Goal: Task Accomplishment & Management: Manage account settings

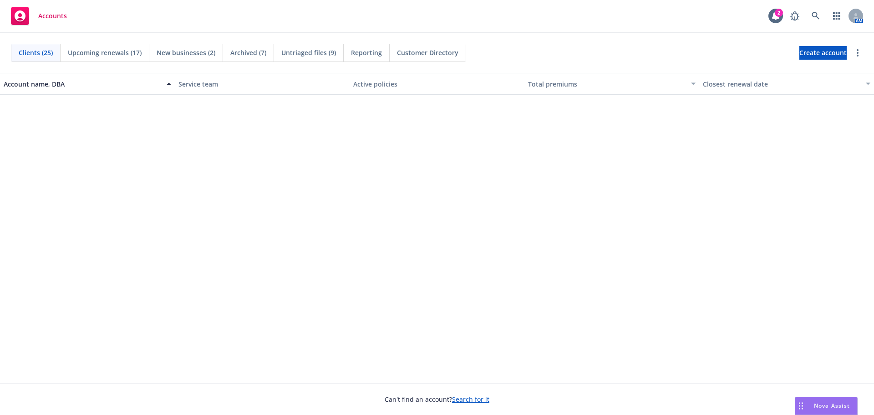
scroll to position [46, 0]
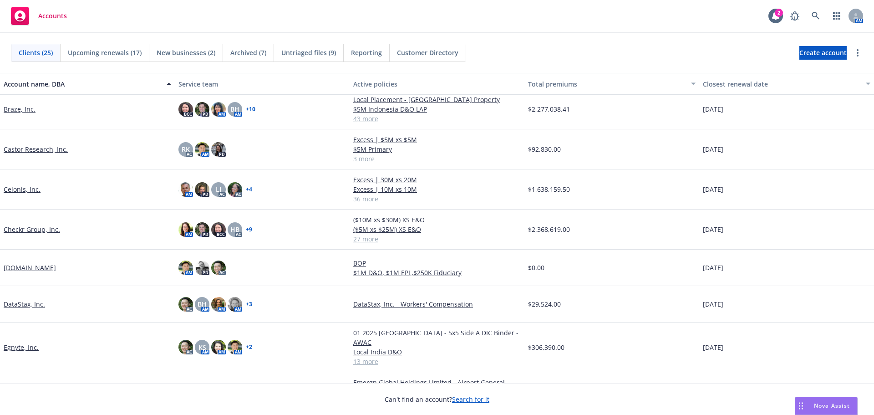
click at [199, 54] on span "New businesses (2)" at bounding box center [186, 53] width 59 height 10
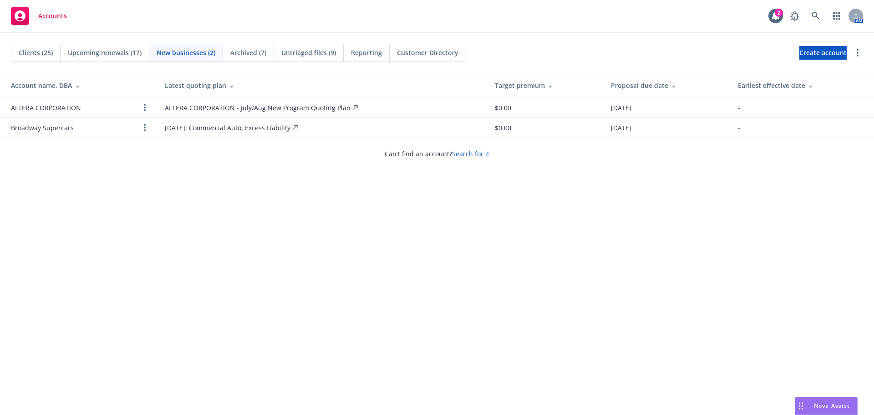
click at [39, 106] on link "ALTERA CORPORATION" at bounding box center [46, 108] width 70 height 10
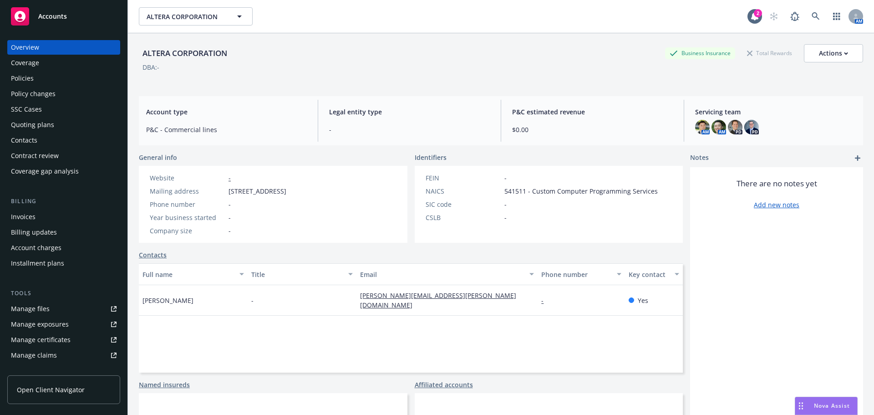
click at [35, 123] on div "Quoting plans" at bounding box center [32, 124] width 43 height 15
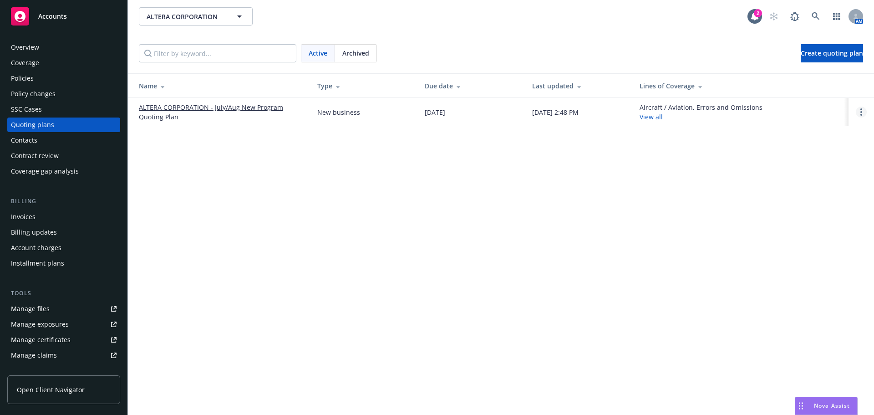
click at [861, 111] on icon "Open options" at bounding box center [861, 111] width 2 height 7
click at [812, 66] on span "Rename" at bounding box center [798, 68] width 47 height 9
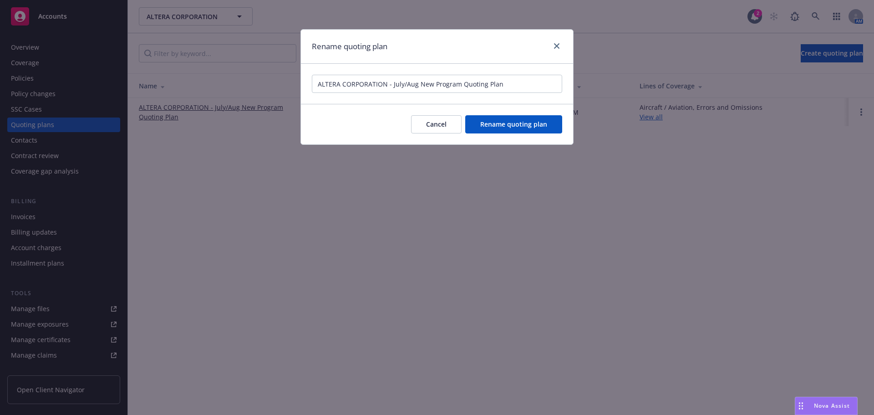
click at [405, 84] on input "ALTERA CORPORATION - July/Aug New Program Quoting Plan" at bounding box center [437, 84] width 250 height 18
click at [401, 84] on input "ALTERA CORPORATION - Aug New Program Quoting Plan" at bounding box center [437, 84] width 250 height 18
type input "ALTERA CORPORATION - Aug/Sept New Program Quoting Plan"
click at [509, 121] on span "Rename quoting plan" at bounding box center [513, 124] width 67 height 9
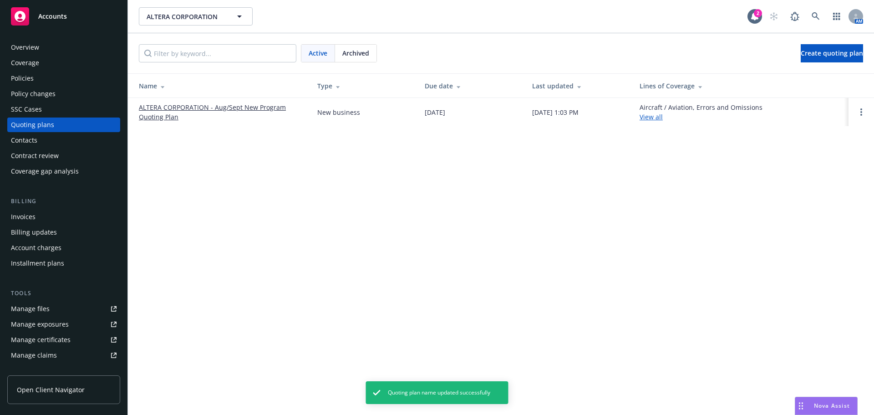
click at [246, 109] on link "ALTERA CORPORATION - Aug/Sept New Program Quoting Plan" at bounding box center [221, 111] width 164 height 19
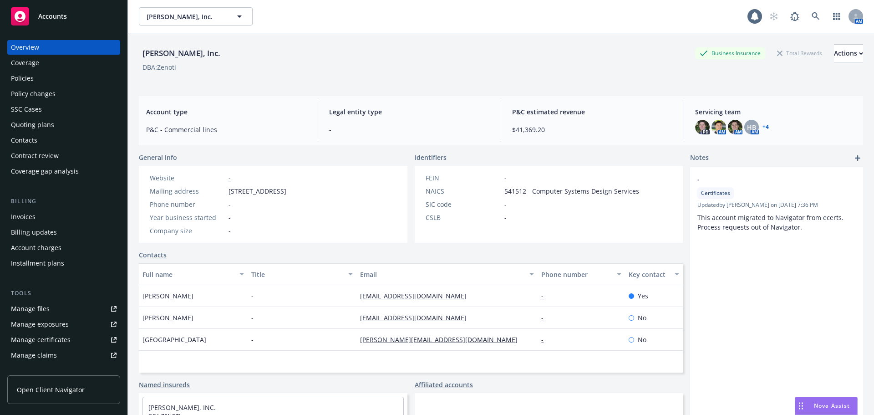
click at [34, 82] on div "Policies" at bounding box center [64, 78] width 106 height 15
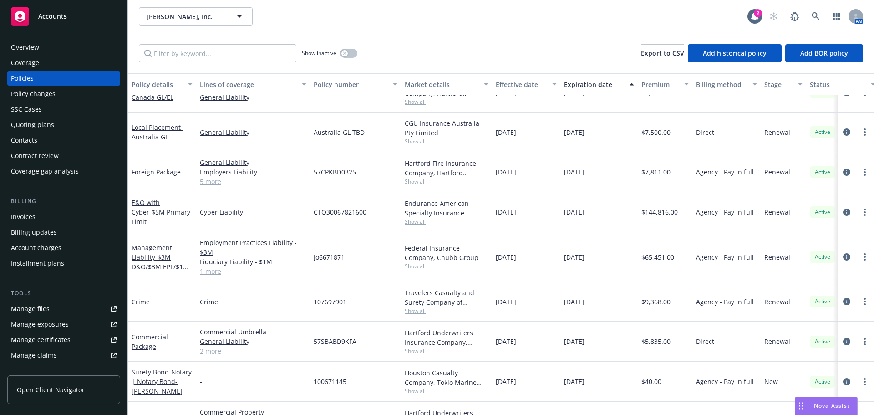
scroll to position [165, 0]
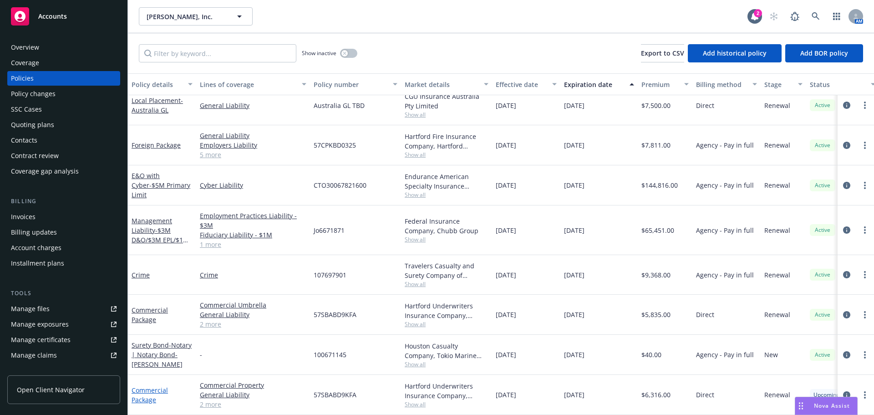
click at [145, 388] on link "Commercial Package" at bounding box center [150, 395] width 36 height 18
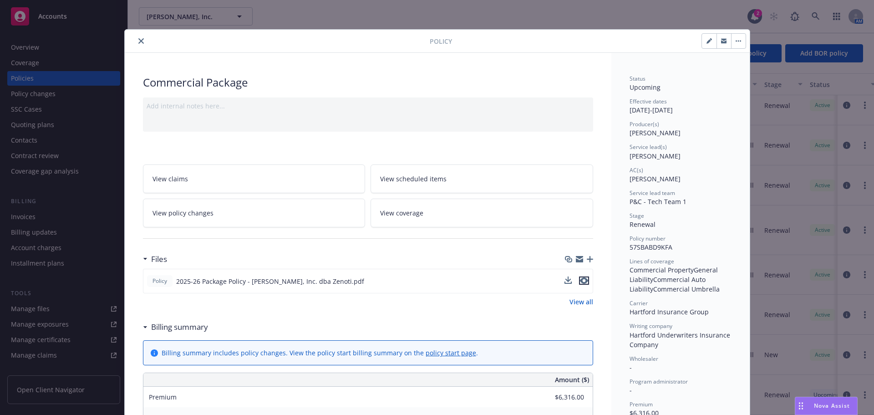
click at [581, 282] on icon "preview file" at bounding box center [584, 280] width 8 height 6
click at [587, 259] on icon "button" at bounding box center [590, 259] width 6 height 6
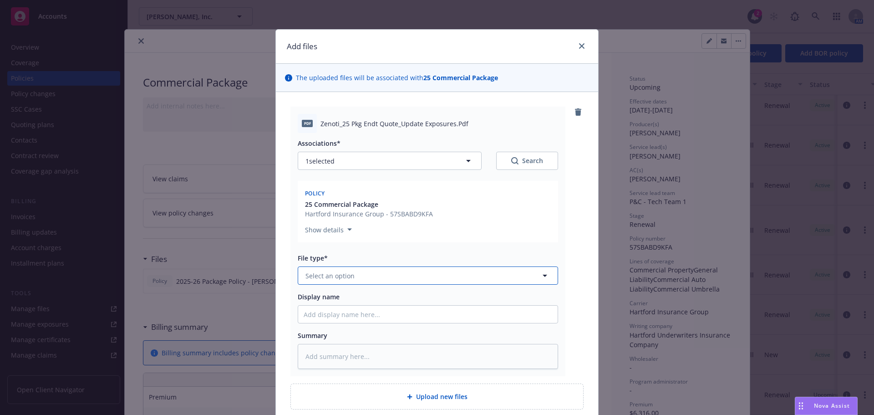
click at [352, 273] on button "Select an option" at bounding box center [428, 275] width 260 height 18
type input "endor"
click at [366, 291] on div "Endorsement" at bounding box center [427, 301] width 259 height 24
click at [345, 301] on div "Display name" at bounding box center [428, 297] width 260 height 10
click at [336, 314] on input "Display name" at bounding box center [427, 313] width 259 height 17
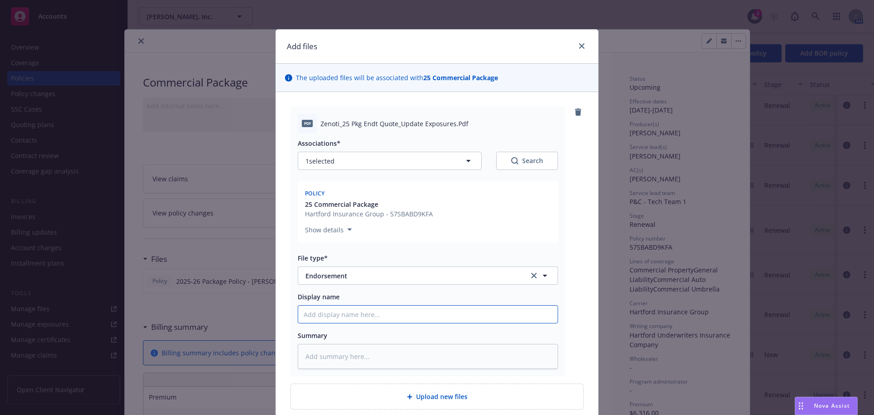
type textarea "x"
type input "Ze"
type textarea "x"
type input "Zen"
type textarea "x"
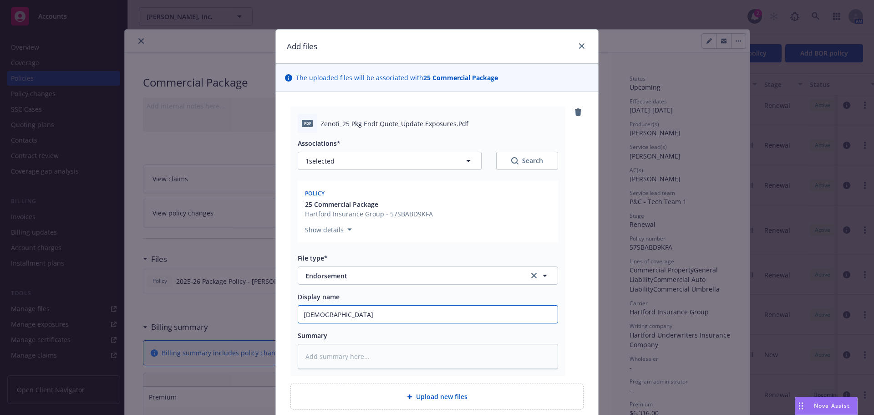
type input "Zeno"
type textarea "x"
type input "Zenoti"
type textarea "x"
type input "Zenoti_"
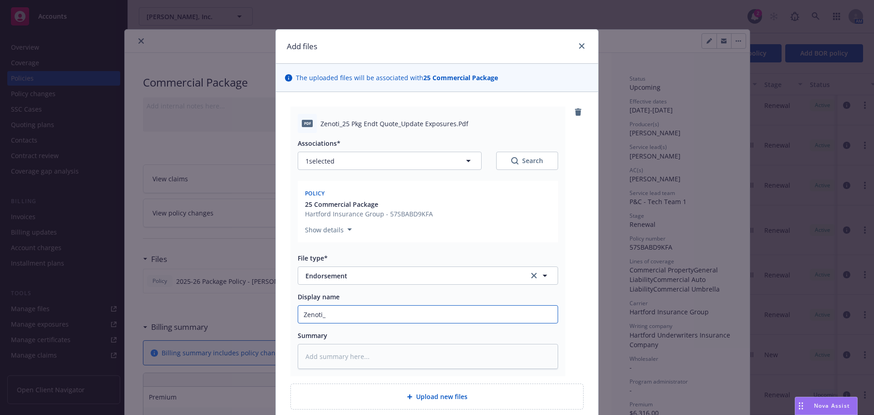
type textarea "x"
type input "Zenoti_2"
type textarea "x"
type input "Zenoti_25"
type textarea "x"
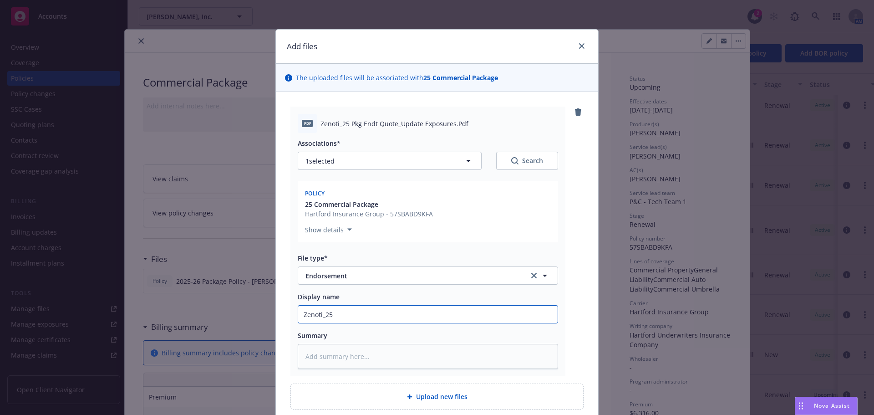
type input "Zenoti_25"
type textarea "x"
type input "Zenoti_25 P"
type textarea "x"
type input "Zenoti_25 Pkg"
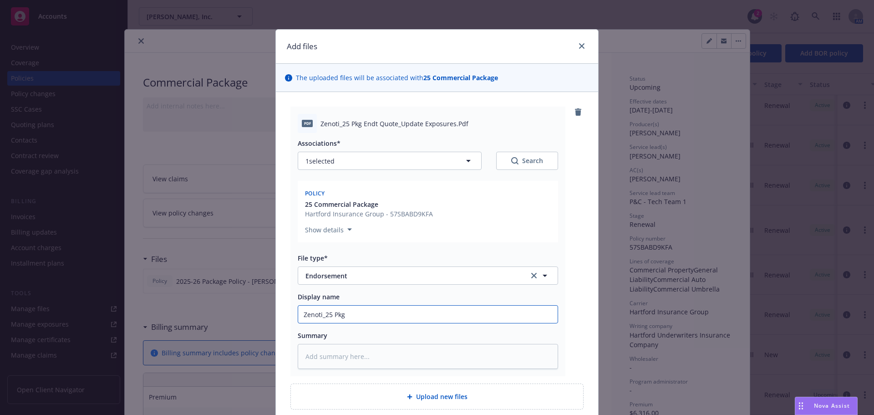
type textarea "x"
type input "Zenoti_25 Pkg"
type textarea "x"
type input "Zenoti_25 Pkg E"
type textarea "x"
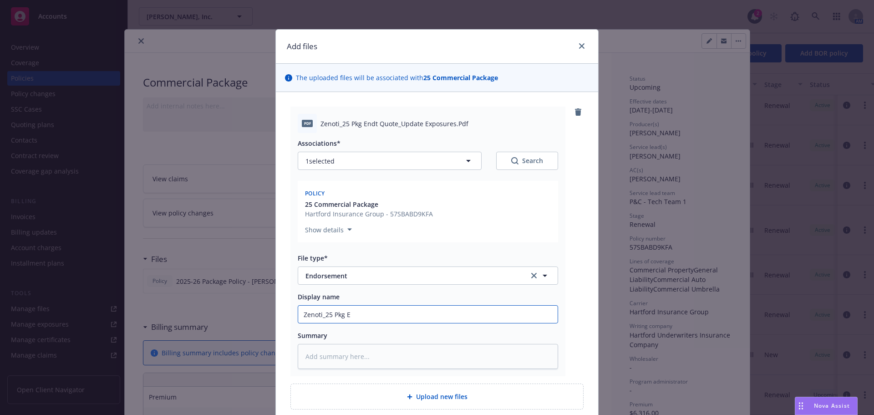
type input "Zenoti_25 Pkg En"
type textarea "x"
type input "Zenoti_25 Pkg Endt"
type textarea "x"
type input "Zenoti_25 Pkg Endtr"
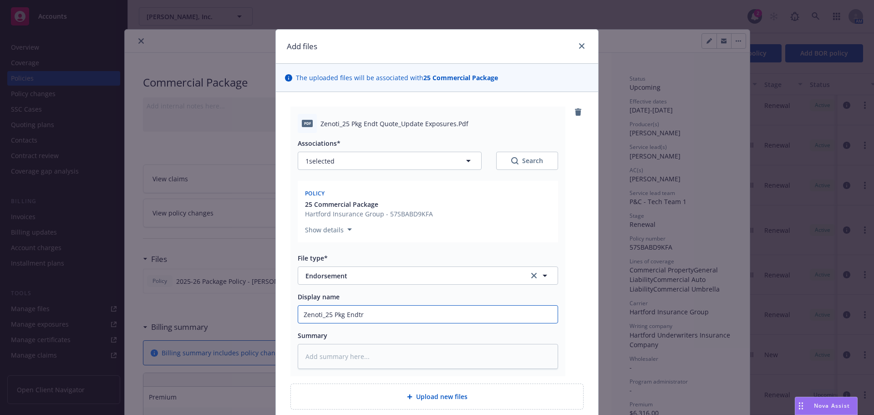
type textarea "x"
type input "Zenoti_25 Pkg Endt"
type textarea "x"
type input "Zenoti_25 Pkg Endt_"
type textarea "x"
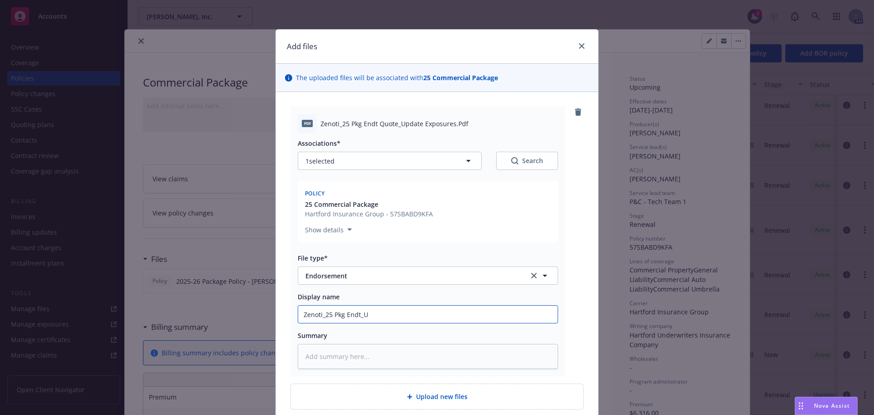
type input "Zenoti_25 Pkg Endt_Up"
type textarea "x"
type input "Zenoti_25 Pkg Endt_Upd"
type textarea "x"
type input "Zenoti_25 Pkg Endt_Upda"
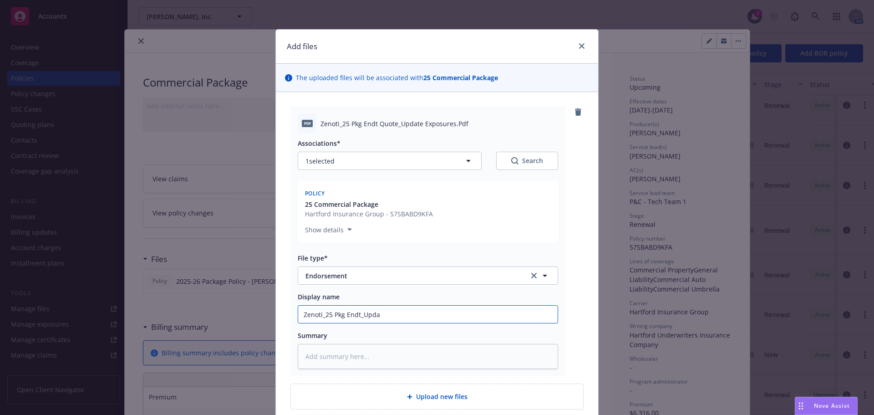
type textarea "x"
type input "Zenoti_25 Pkg Endt_Updat"
type textarea "x"
type input "Zenoti_25 Pkg Endt_Update"
type textarea "x"
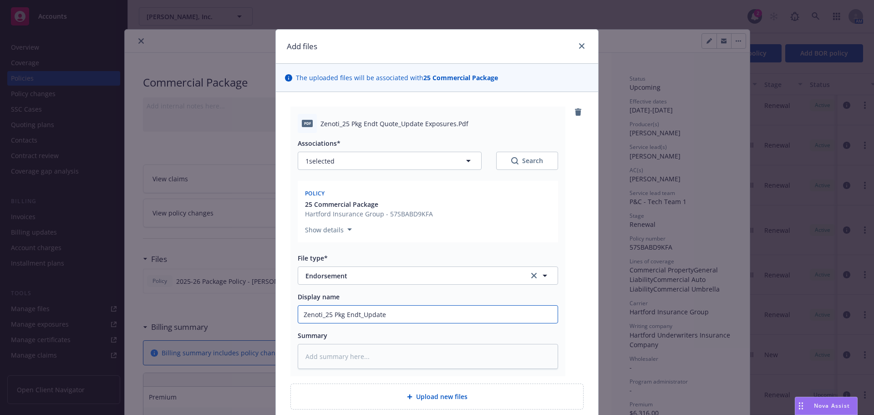
type input "Zenoti_25 Pkg Endt_Update"
type textarea "x"
type input "Zenoti_25 Pkg Endt_Update E"
type textarea "x"
type input "Zenoti_25 Pkg Endt_Update Ex"
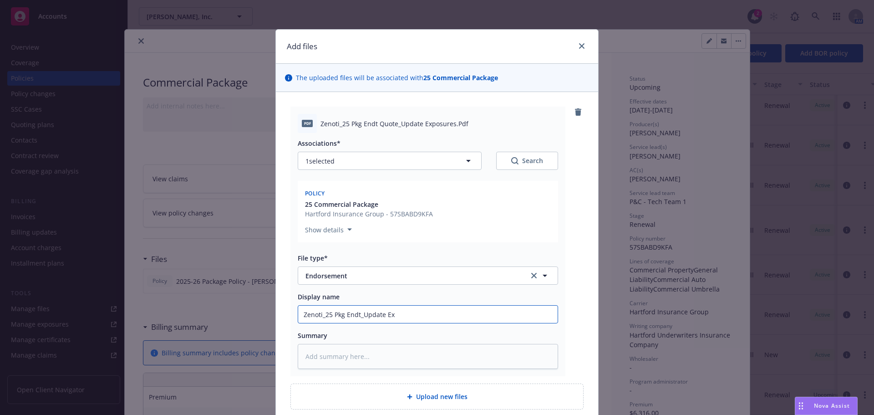
type textarea "x"
type input "Zenoti_25 Pkg Endt_Update Exp"
type textarea "x"
type input "Zenoti_25 Pkg Endt_Update Expos"
type textarea "x"
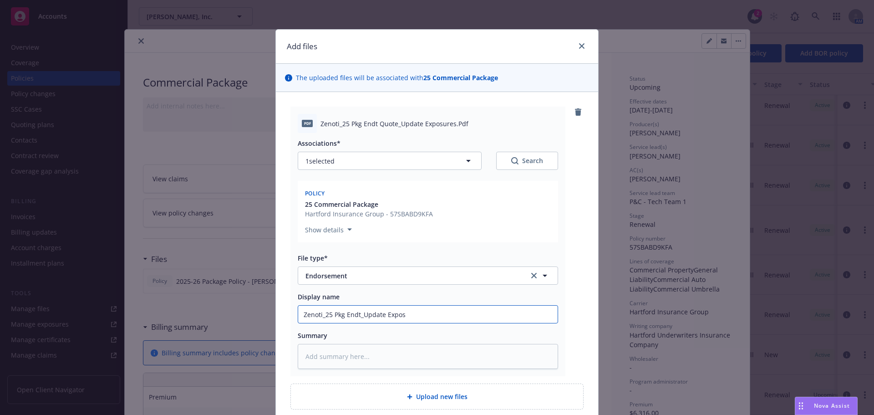
type input "Zenoti_25 Pkg Endt_Update Exposu"
type textarea "x"
type input "Zenoti_25 Pkg Endt_Update Exposur"
type textarea "x"
type input "Zenoti_25 Pkg Endt_Update Exposures"
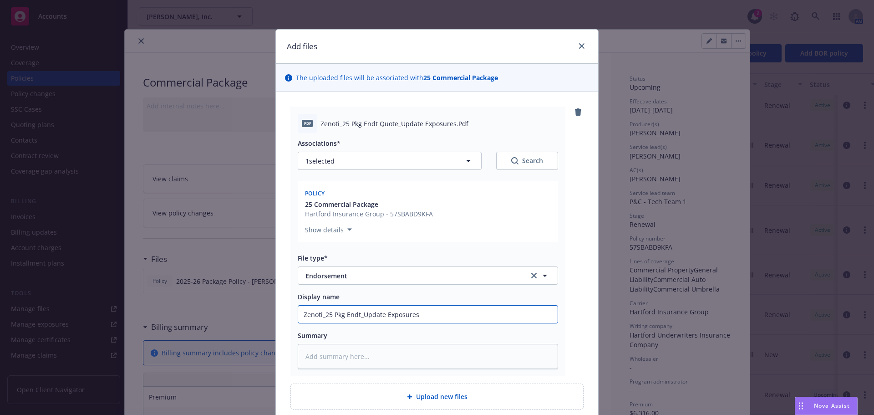
type textarea "x"
type input "Zenoti_25 Pkg Endt_Update Exposures"
type textarea "x"
type input "Zenoti_25 Pkg Endt_Update Exposures t"
type textarea "x"
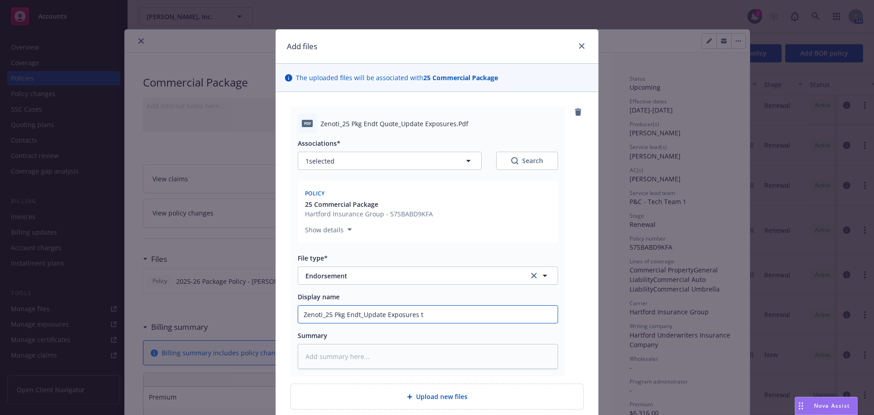
type input "Zenoti_25 Pkg Endt_Update Exposures to"
type textarea "x"
type input "Zenoti_25 Pkg Endt_Update Exposures to"
type textarea "x"
type input "Zenoti_25 Pkg Endt_Update Exposures to m"
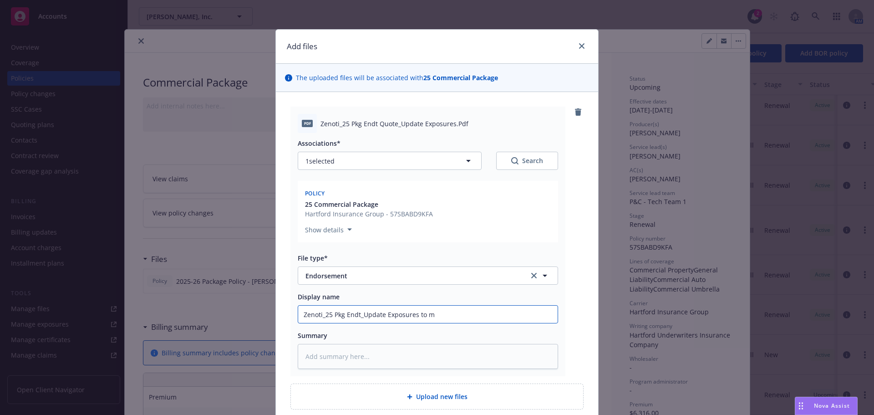
type textarea "x"
type input "Zenoti_25 Pkg Endt_Update Exposures to mat"
type textarea "x"
type input "Zenoti_25 Pkg Endt_Update Exposures to ma"
type textarea "x"
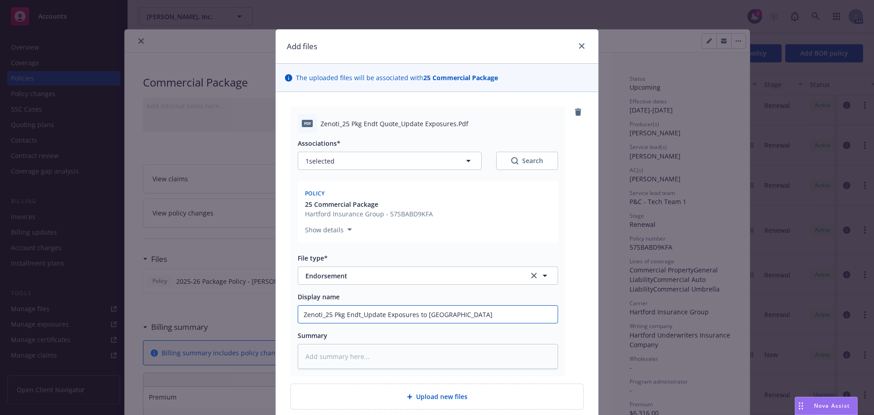
type input "Zenoti_25 Pkg Endt_Update Exposures to m"
type textarea "x"
type input "Zenoti_25 Pkg Endt_Update Exposures to"
type textarea "x"
type input "Zenoti_25 Pkg Endt_Update Exposures to"
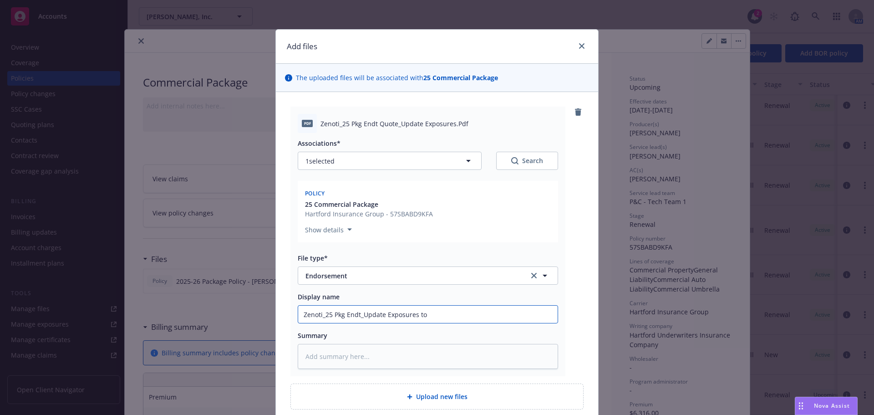
type textarea "x"
type input "Zenoti_25 Pkg Endt_Update Exposures t"
type textarea "x"
type input "Zenoti_25 Pkg Endt_Update Exposures"
click at [363, 357] on textarea at bounding box center [428, 356] width 260 height 25
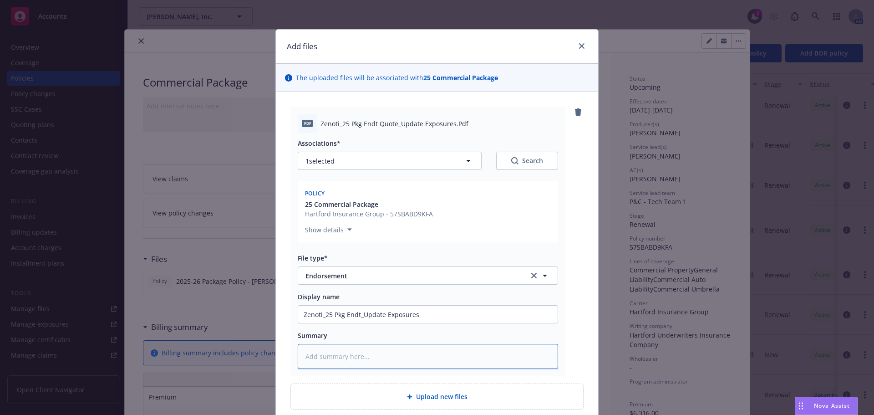
type textarea "x"
type textarea "i"
type textarea "x"
type textarea "ic"
type textarea "x"
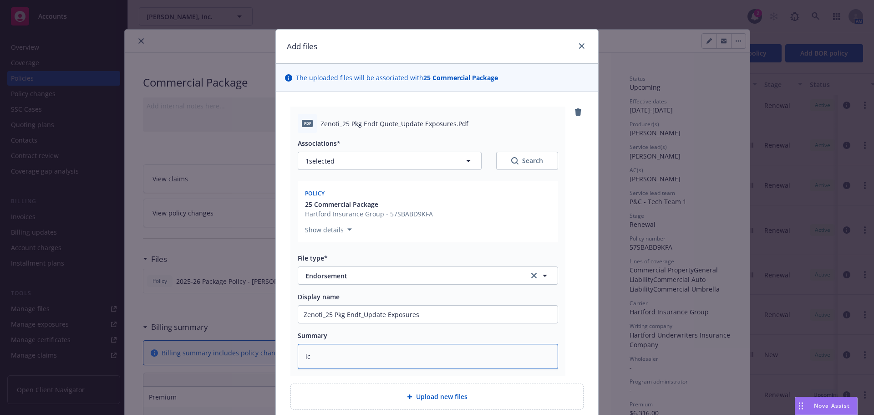
type textarea "i"
type textarea "x"
type textarea "in"
type textarea "x"
type textarea "inc"
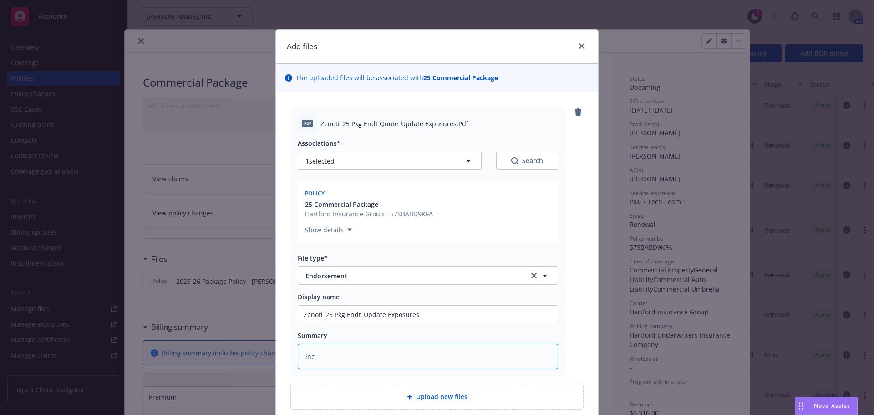
type textarea "x"
type textarea "incr"
type textarea "x"
type textarea "incre"
type textarea "x"
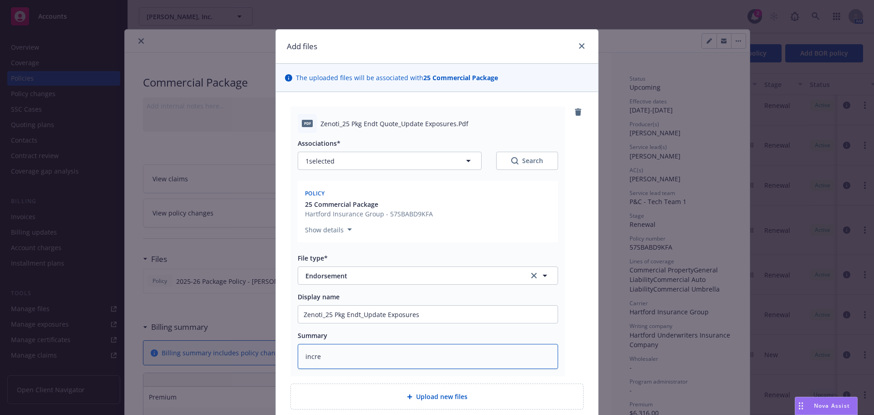
type textarea "increa"
type textarea "x"
type textarea "increas"
type textarea "x"
type textarea "increase"
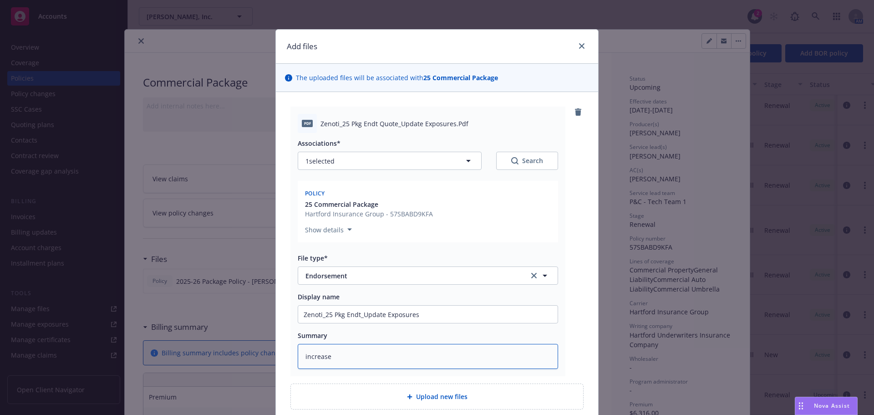
type textarea "x"
type textarea "increase"
type textarea "x"
type textarea "increase r"
type textarea "x"
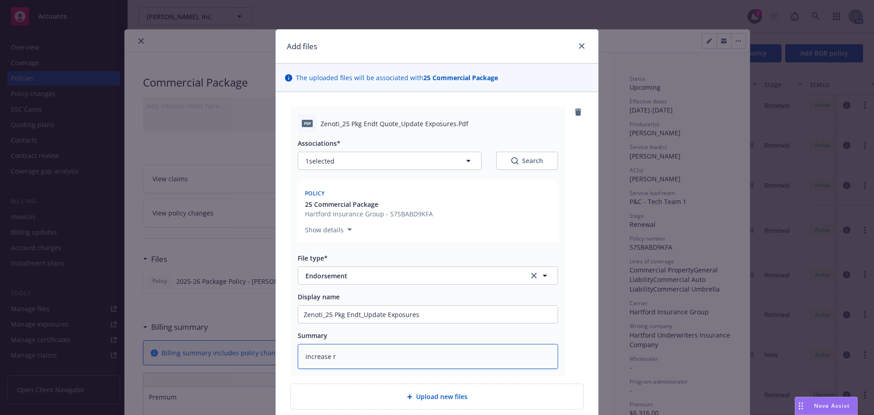
type textarea "increase re"
type textarea "x"
type textarea "increase rev"
type textarea "x"
type textarea "increase reve"
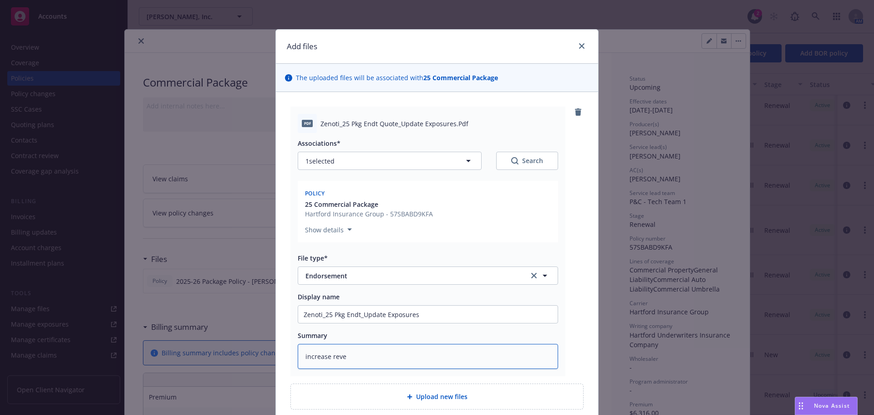
type textarea "x"
type textarea "increase reven"
type textarea "x"
type textarea "increase revenue"
type textarea "x"
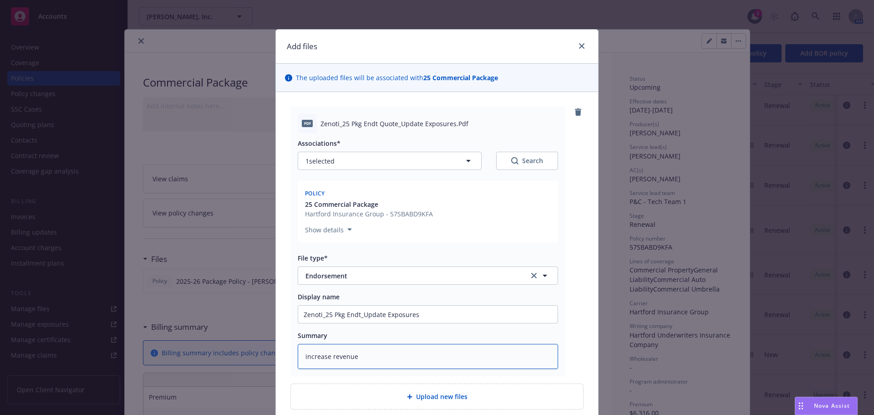
type textarea "increase revenue"
type textarea "x"
type textarea "increase revenue p"
type textarea "x"
type textarea "increase revenue pro"
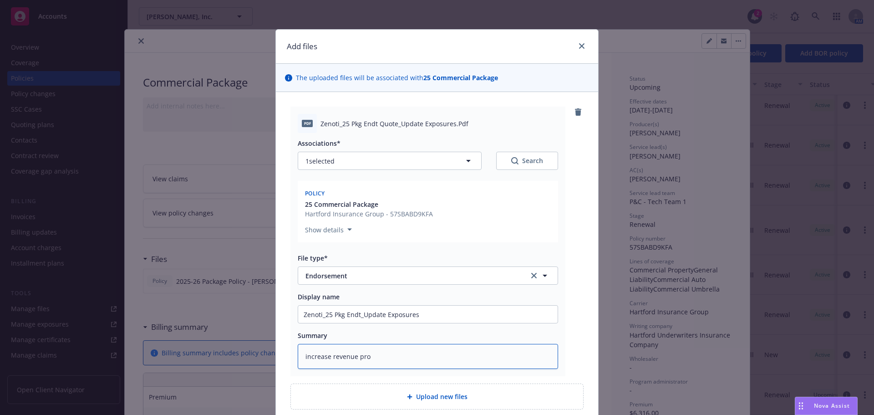
type textarea "x"
type textarea "increase revenue proje"
type textarea "x"
type textarea "increase revenue projec"
type textarea "x"
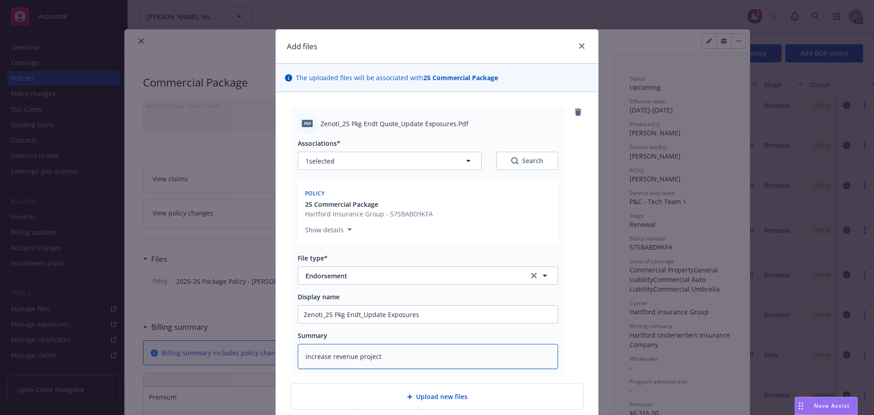
type textarea "increase revenue projecti"
type textarea "x"
type textarea "increase revenue projectio"
type textarea "x"
type textarea "increase revenue projections"
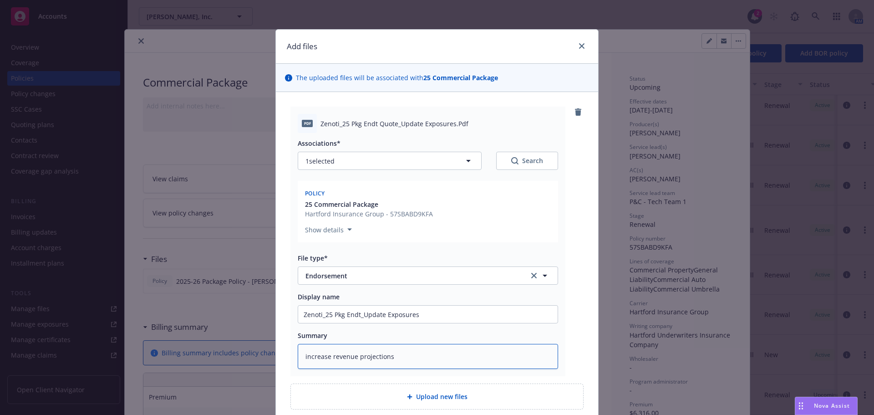
type textarea "x"
type textarea "increase revenue projections/"
type textarea "x"
type textarea "increase revenue projections/a"
type textarea "x"
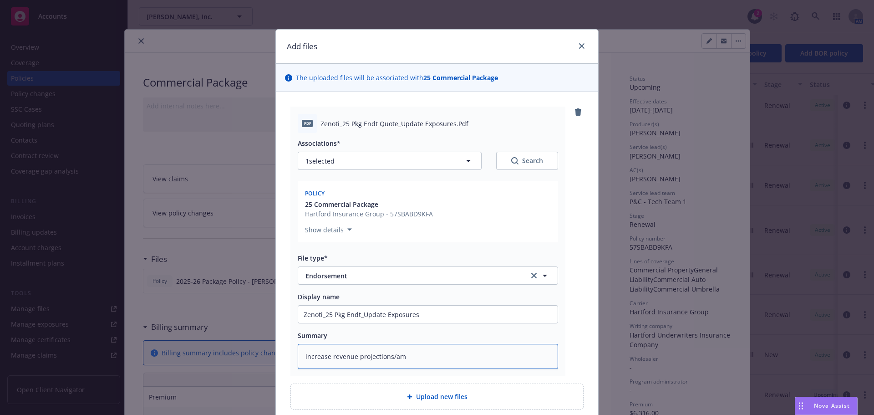
type textarea "increase revenue projections/ame"
type textarea "x"
type textarea "increase revenue projections/amen"
type textarea "x"
type textarea "increase revenue projections/amend"
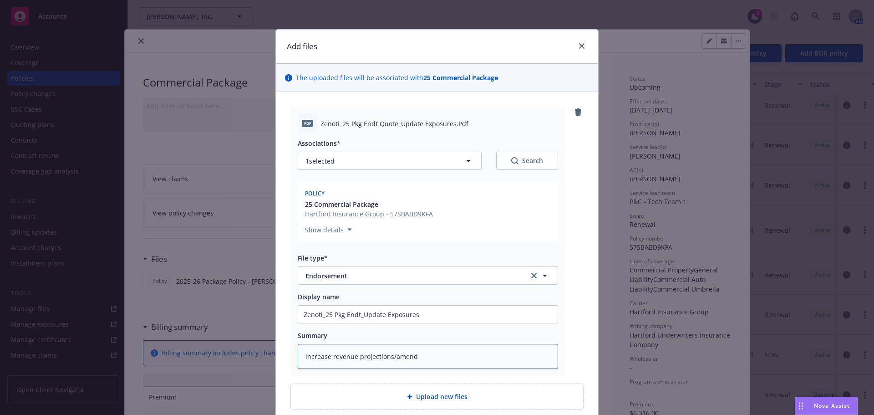
type textarea "x"
type textarea "increase revenue projections/amend B"
type textarea "x"
type textarea "increase revenue projections/amend BP"
type textarea "x"
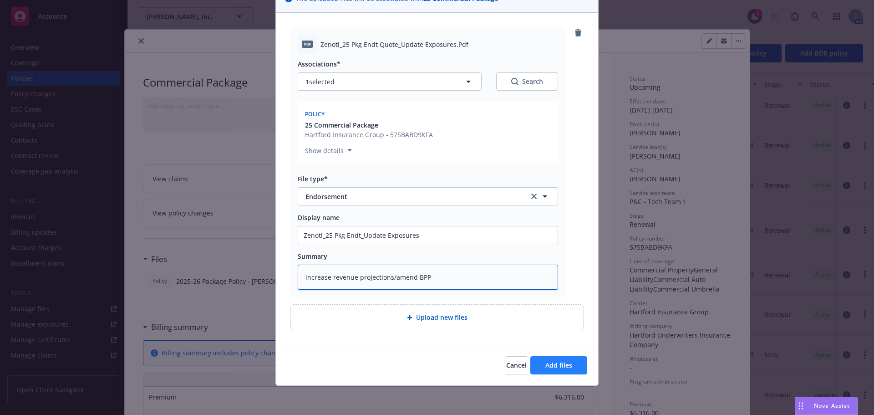
type textarea "increase revenue projections/amend BPP"
click at [567, 365] on span "Add files" at bounding box center [558, 364] width 27 height 9
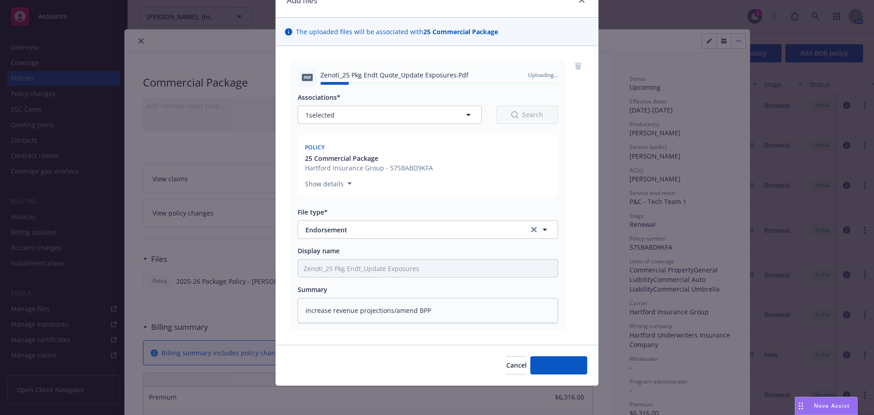
type textarea "x"
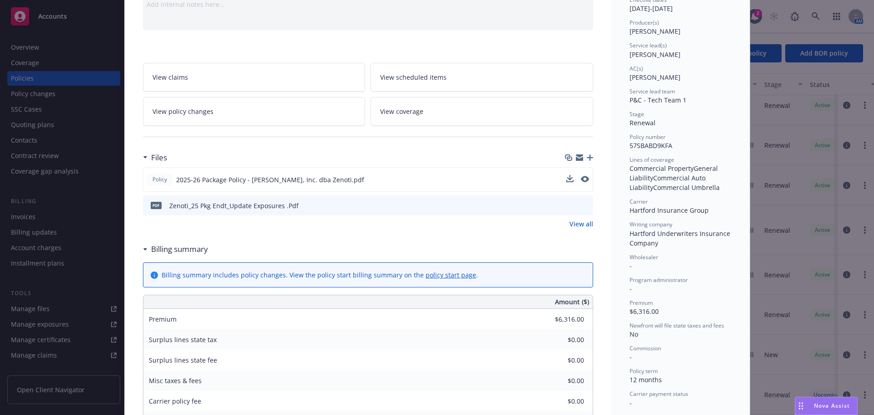
scroll to position [0, 0]
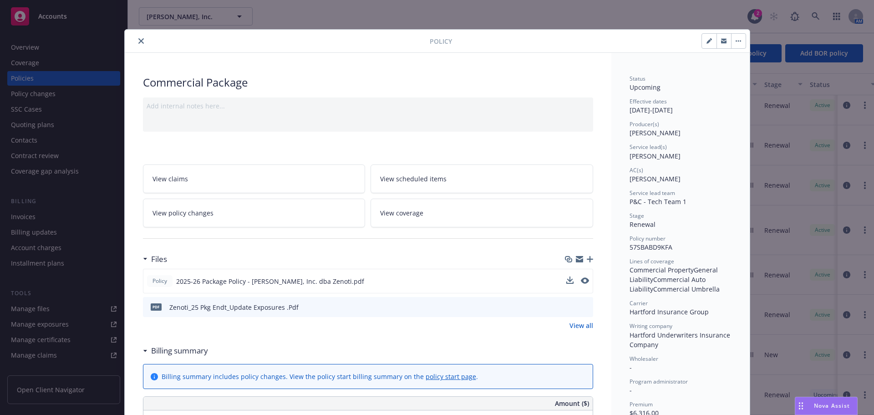
click at [136, 39] on button "close" at bounding box center [141, 41] width 11 height 11
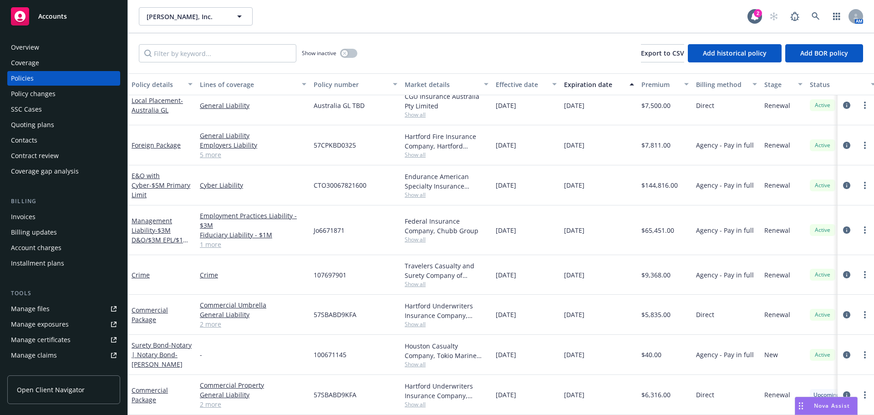
click at [35, 122] on div "Quoting plans" at bounding box center [32, 124] width 43 height 15
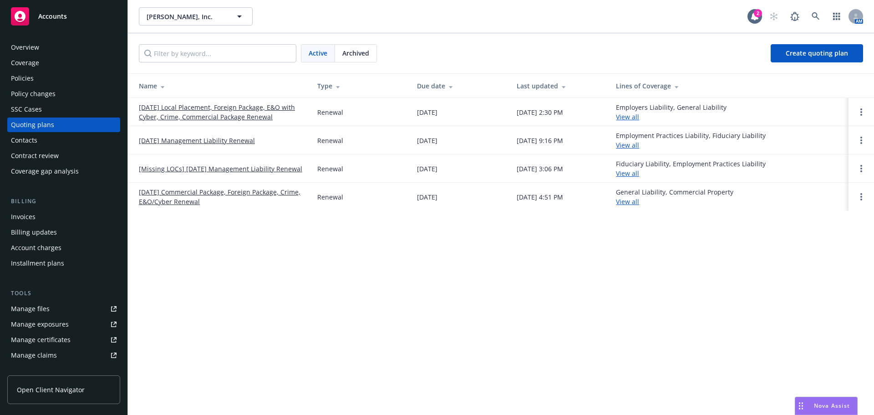
click at [233, 113] on link "09/06/25 Local Placement, Foreign Package, E&O with Cyber, Crime, Commercial Pa…" at bounding box center [221, 111] width 164 height 19
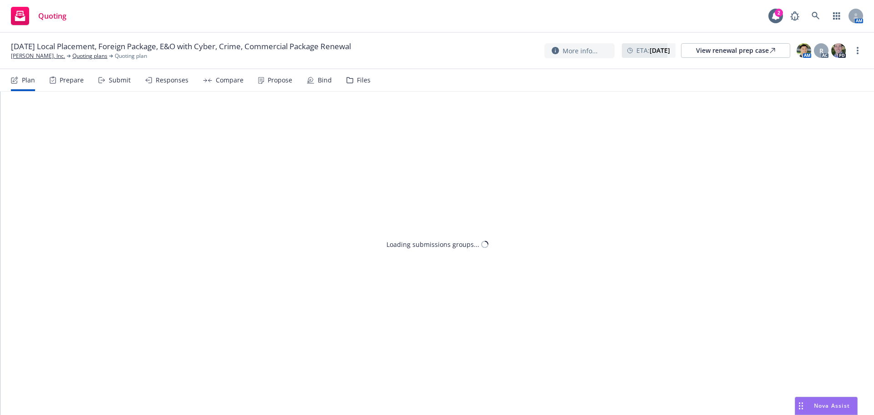
click at [357, 80] on div "Files" at bounding box center [364, 79] width 14 height 7
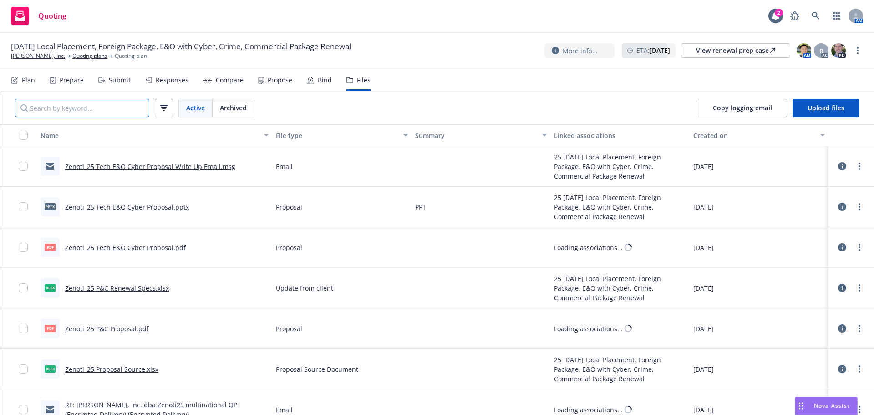
click at [117, 111] on input "Search by keyword..." at bounding box center [82, 108] width 134 height 18
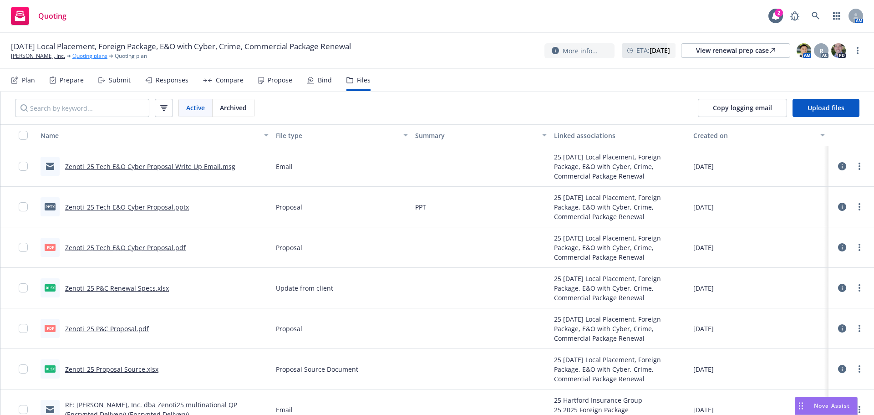
click at [72, 59] on link "Quoting plans" at bounding box center [89, 56] width 35 height 8
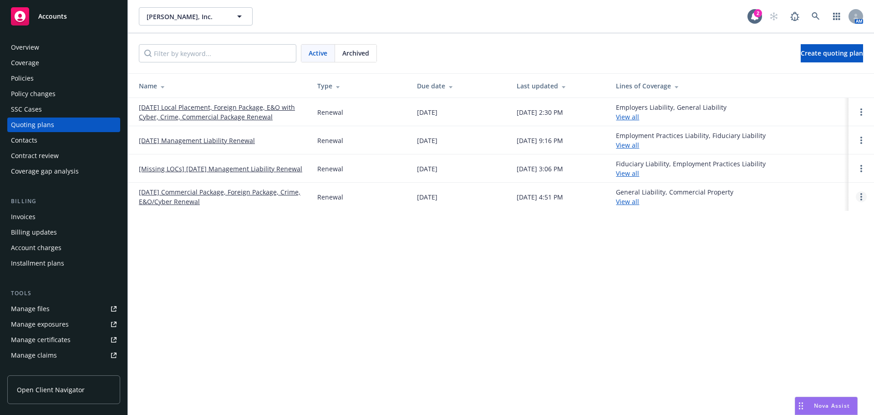
click at [858, 198] on link "Open options" at bounding box center [861, 196] width 11 height 11
click at [799, 194] on link "Archive" at bounding box center [815, 190] width 80 height 18
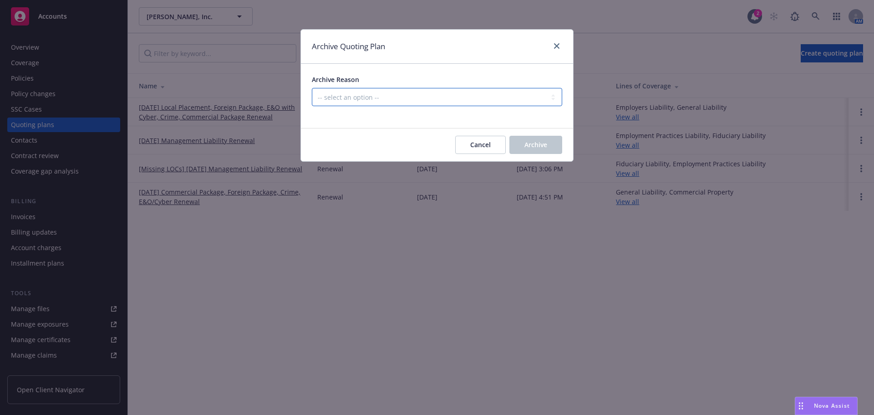
click at [486, 100] on select "-- select an option -- All policies in this renewal plan are auto-renewed Creat…" at bounding box center [437, 97] width 250 height 18
select select "ARCHIVED_RENEWAL_COMPLETED"
click at [312, 88] on select "-- select an option -- All policies in this renewal plan are auto-renewed Creat…" at bounding box center [437, 97] width 250 height 18
click at [548, 142] on button "Archive" at bounding box center [535, 145] width 53 height 18
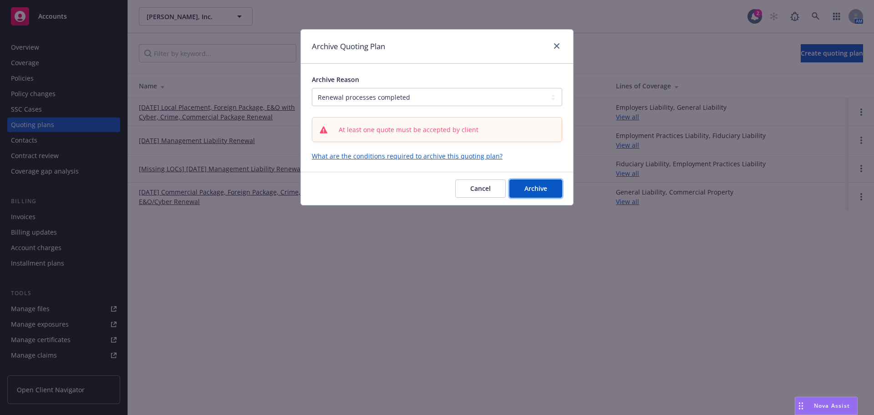
click at [529, 187] on span "Archive" at bounding box center [535, 188] width 23 height 9
click at [475, 185] on span "Cancel" at bounding box center [480, 188] width 20 height 9
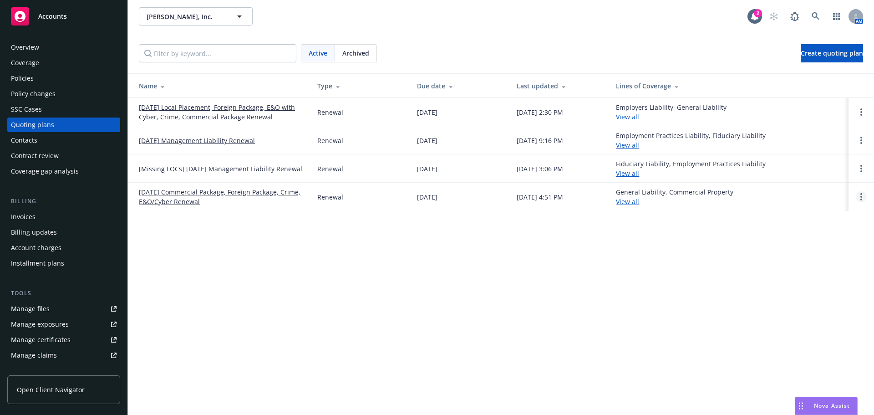
click at [858, 197] on link "Open options" at bounding box center [861, 196] width 11 height 11
click at [803, 189] on span "Archive" at bounding box center [797, 189] width 45 height 9
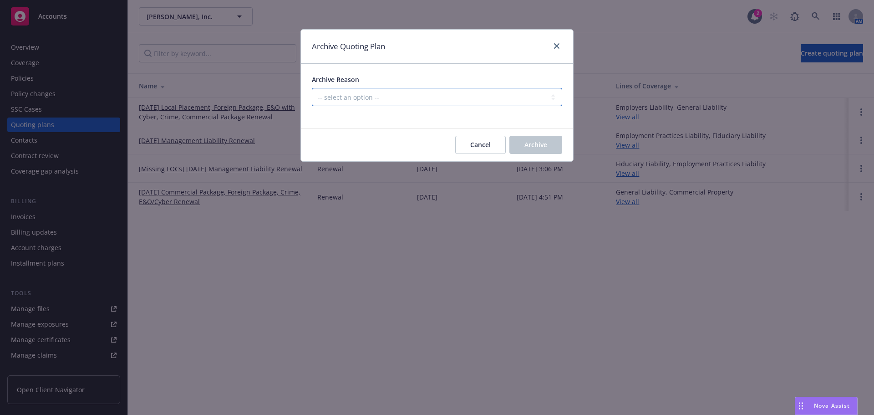
click at [528, 100] on select "-- select an option -- All policies in this renewal plan are auto-renewed Creat…" at bounding box center [437, 97] width 250 height 18
select select "ARCHIVED_RENEWAL_POLICY_AUTO_RENEWED"
click at [312, 88] on select "-- select an option -- All policies in this renewal plan are auto-renewed Creat…" at bounding box center [437, 97] width 250 height 18
click at [545, 139] on button "Archive" at bounding box center [535, 145] width 53 height 18
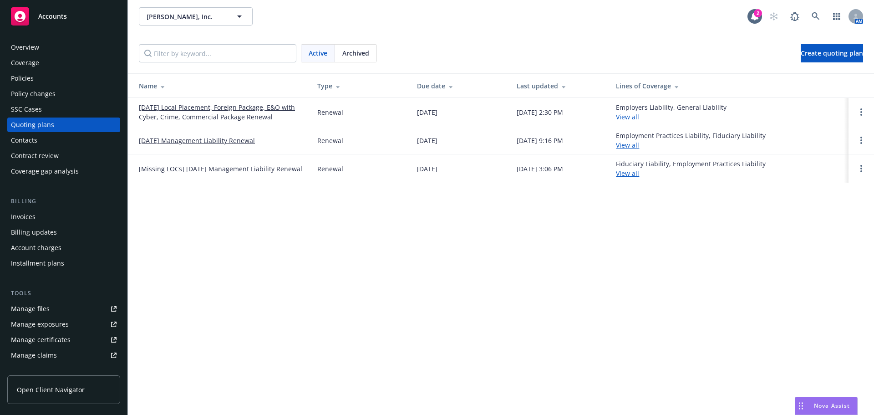
click at [28, 72] on div "Policies" at bounding box center [22, 78] width 23 height 15
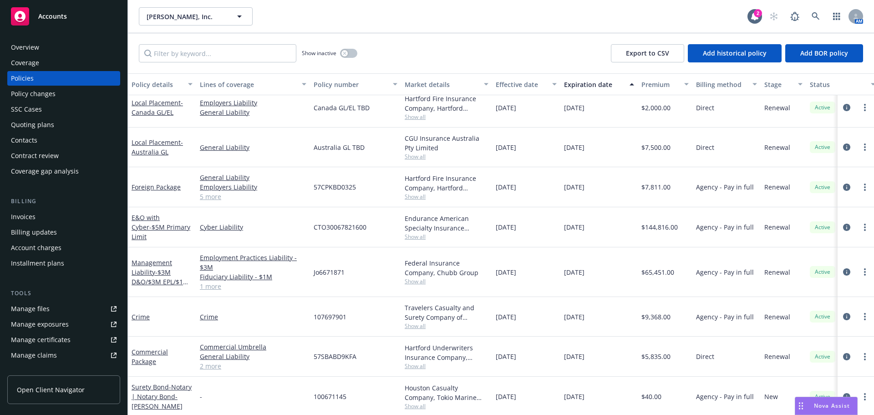
scroll to position [119, 0]
click at [43, 119] on div "Quoting plans" at bounding box center [32, 124] width 43 height 15
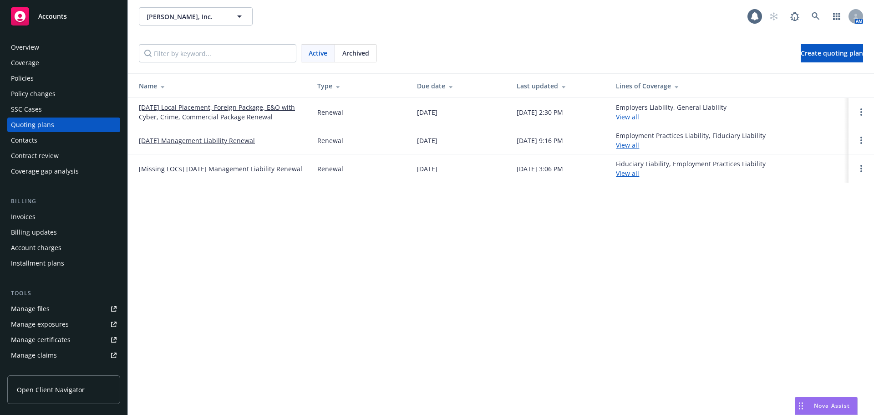
click at [166, 110] on link "09/06/25 Local Placement, Foreign Package, E&O with Cyber, Crime, Commercial Pa…" at bounding box center [221, 111] width 164 height 19
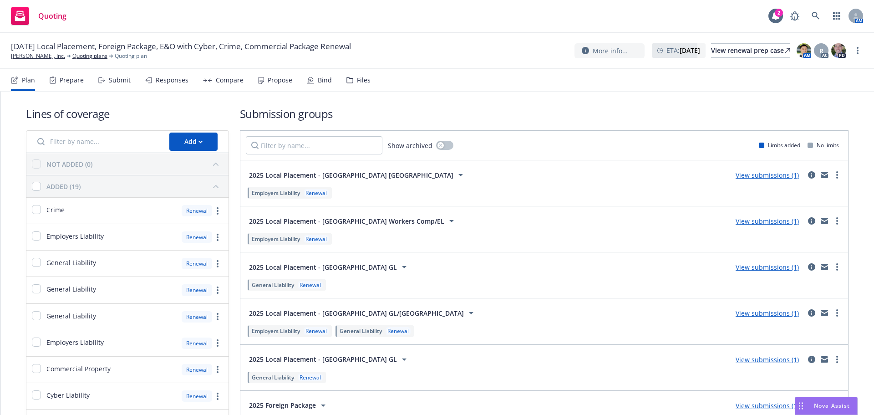
click at [125, 81] on div "Submit" at bounding box center [120, 79] width 22 height 7
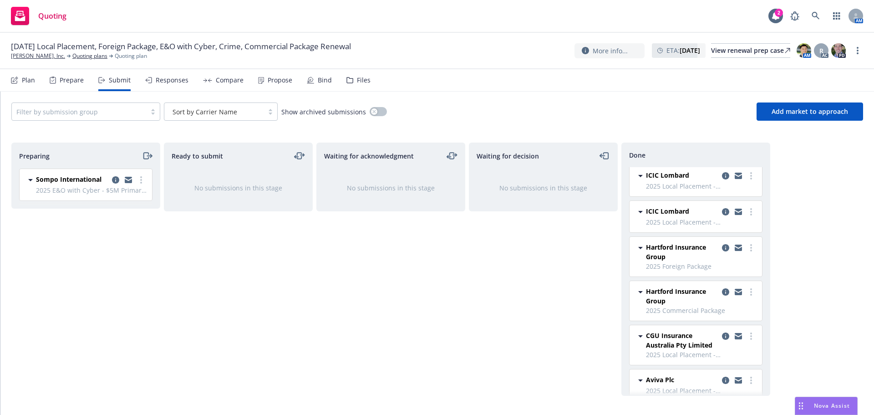
scroll to position [91, 0]
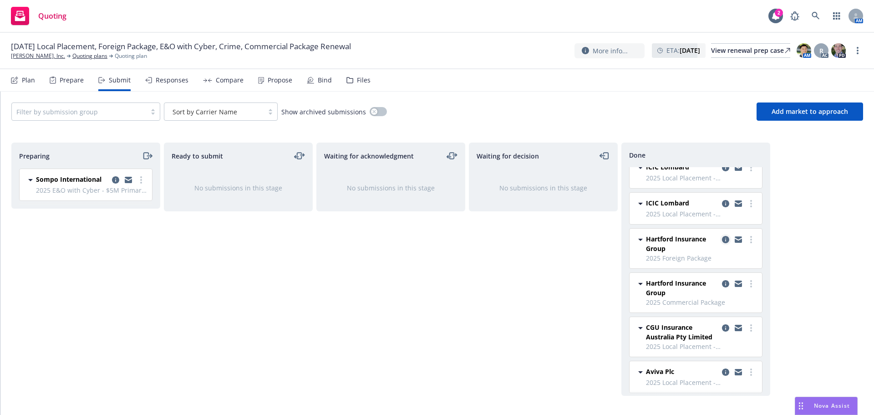
click at [722, 240] on icon "copy logging email" at bounding box center [725, 239] width 7 height 7
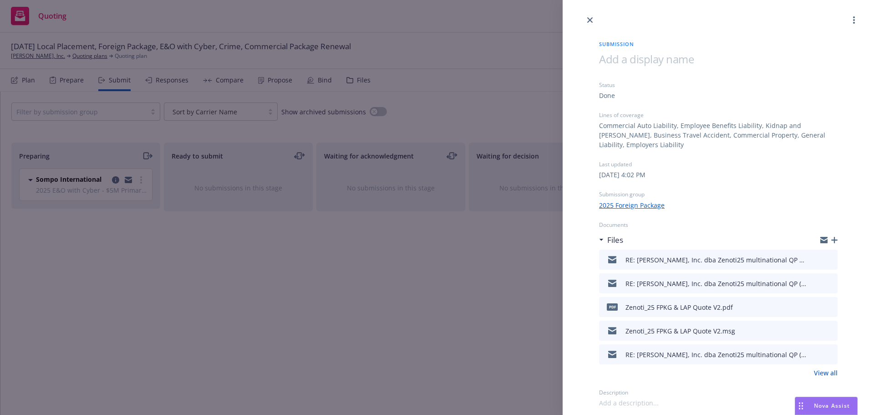
click at [828, 259] on icon "preview file" at bounding box center [829, 259] width 8 height 6
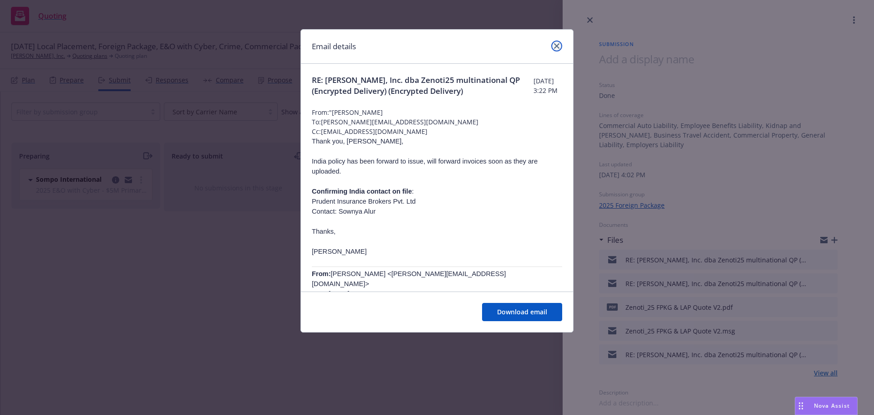
click at [559, 49] on link "close" at bounding box center [556, 46] width 11 height 11
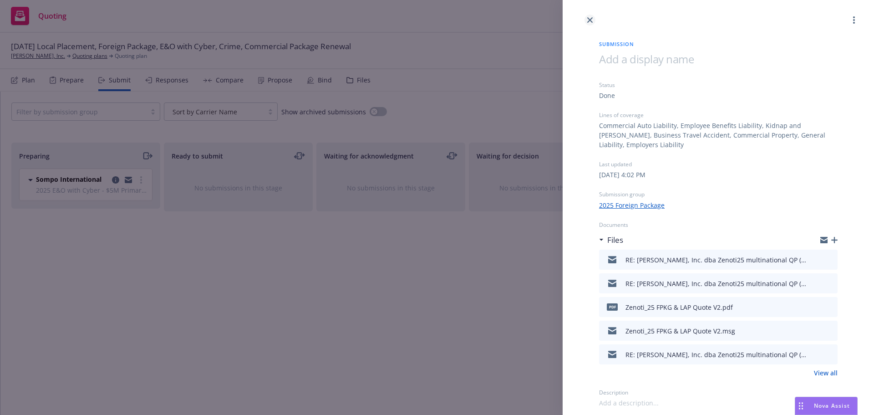
click at [587, 19] on link "close" at bounding box center [589, 20] width 11 height 11
